Goal: Communication & Community: Answer question/provide support

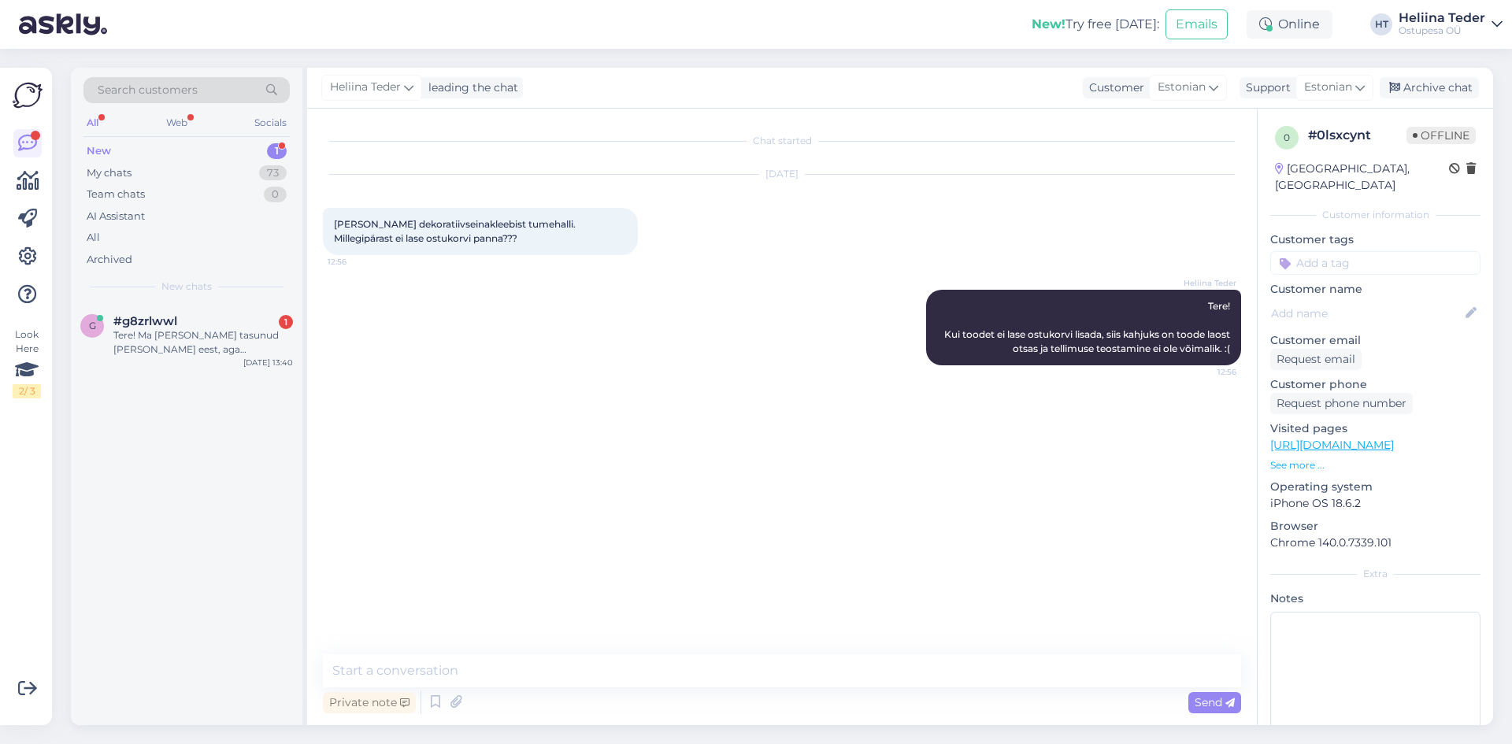
click at [151, 343] on div "Tere! Ma [PERSON_NAME] tasunud [PERSON_NAME] eest, aga [PERSON_NAME] tasumise t…" at bounding box center [203, 342] width 180 height 28
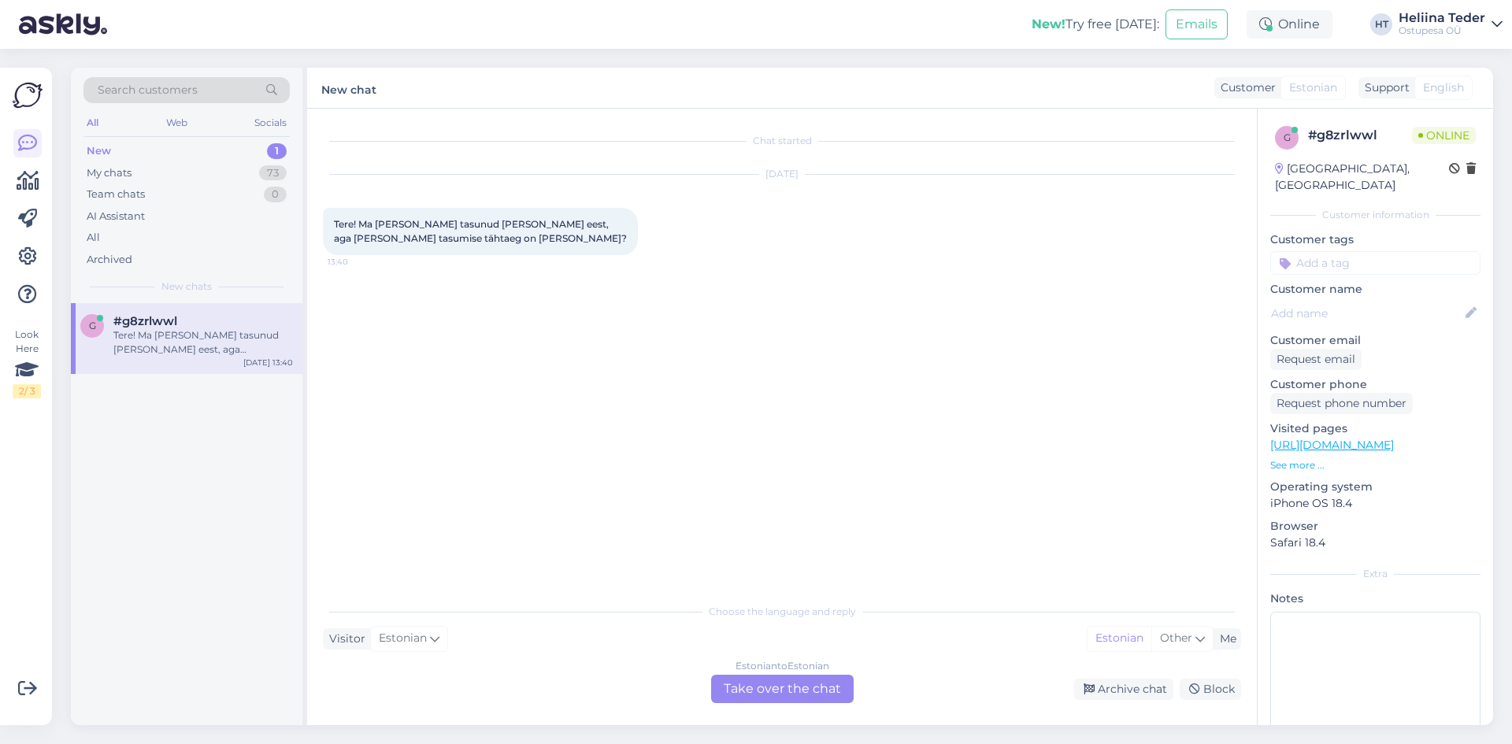
click at [763, 671] on div "Estonian to Estonian" at bounding box center [782, 666] width 94 height 14
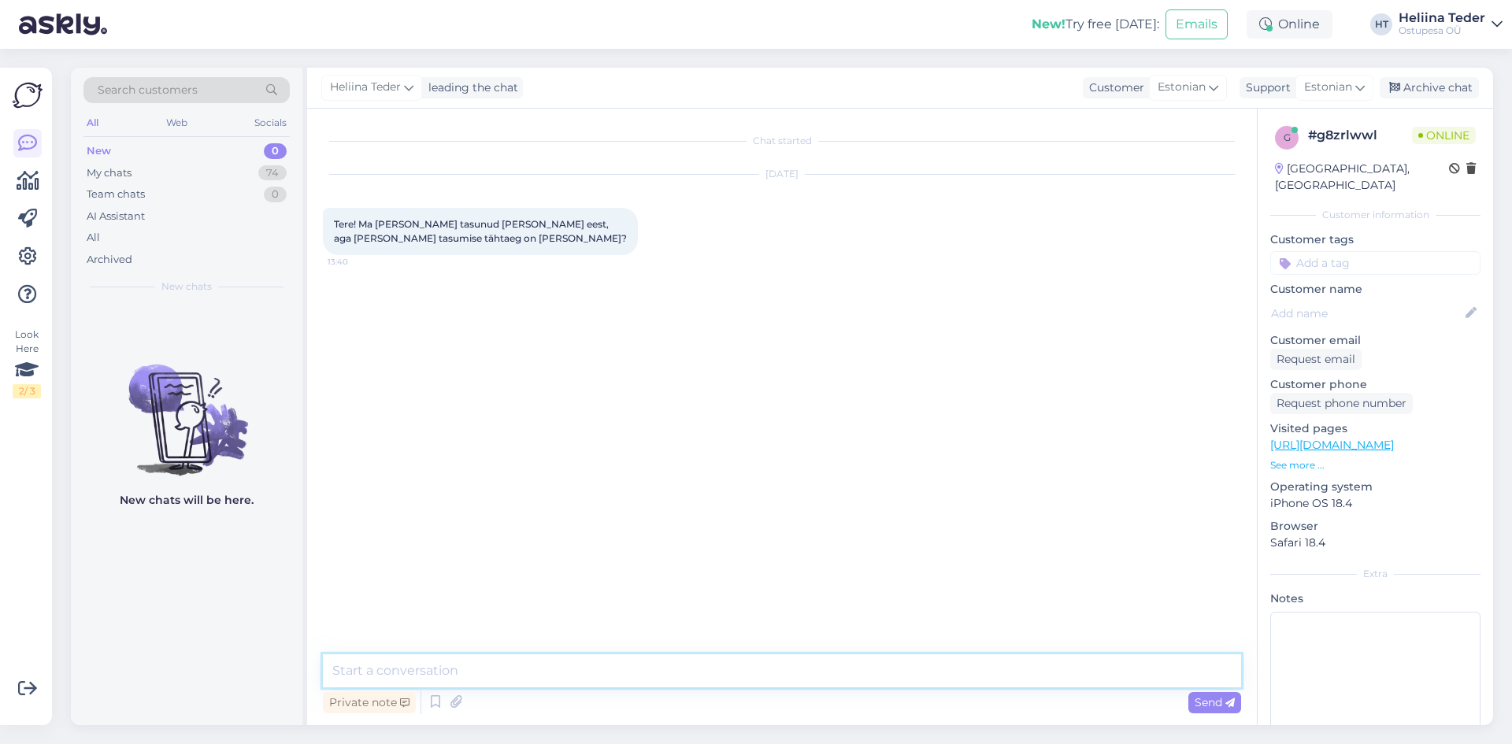
click at [599, 674] on textarea at bounding box center [782, 670] width 918 height 33
type textarea "Tere! Palume Teie nime, et saaksime [PERSON_NAME] vaadata. :)"
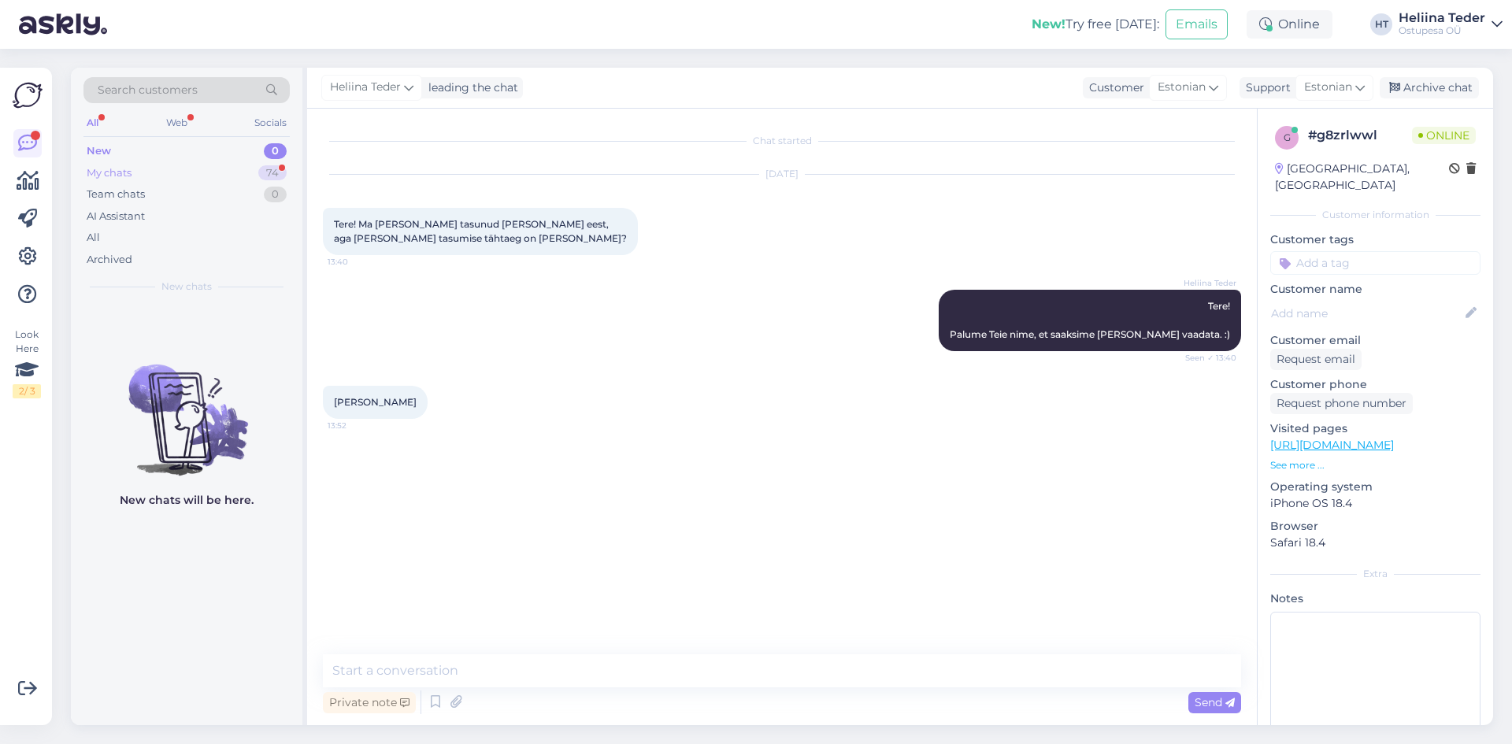
click at [140, 165] on div "My chats 74" at bounding box center [186, 173] width 206 height 22
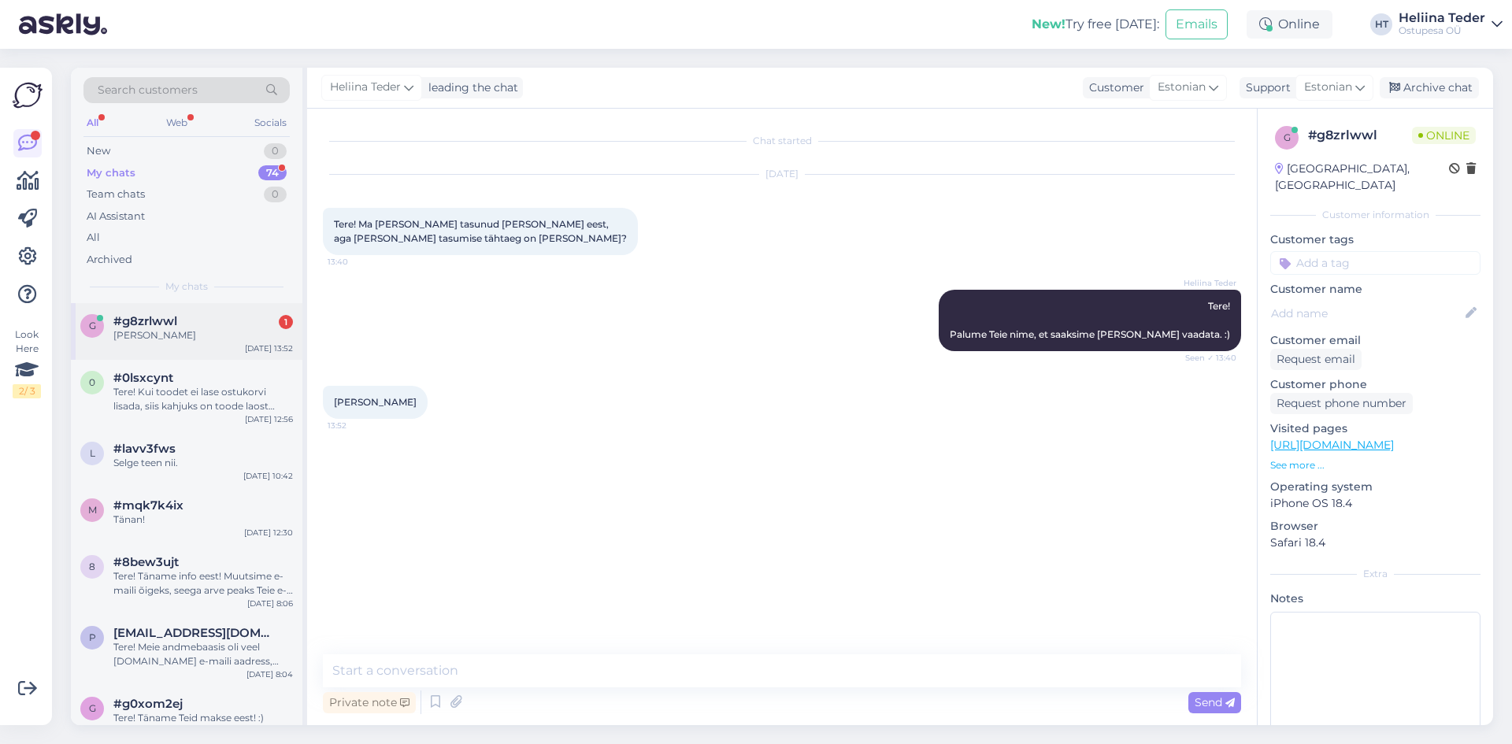
click at [146, 310] on div "g #g8zrlwwl 1 [PERSON_NAME] [DATE] 13:52" at bounding box center [186, 331] width 231 height 57
click at [352, 399] on span "[PERSON_NAME]" at bounding box center [375, 402] width 83 height 12
copy div "[PERSON_NAME] 13:52"
